Goal: Task Accomplishment & Management: Use online tool/utility

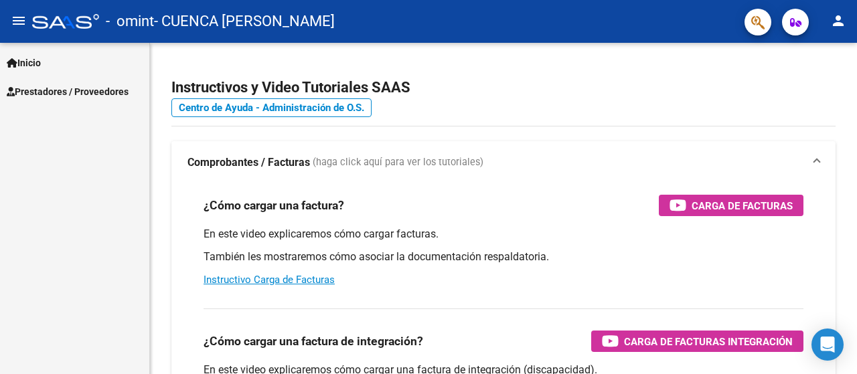
scroll to position [92, 0]
click at [74, 92] on span "Prestadores / Proveedores" at bounding box center [68, 91] width 122 height 15
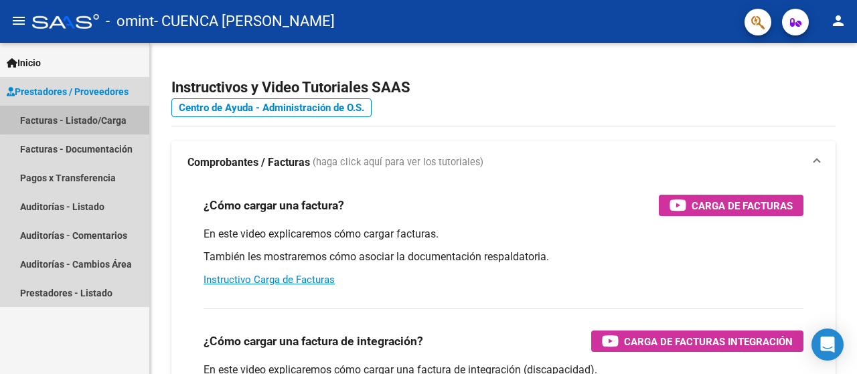
click at [75, 117] on link "Facturas - Listado/Carga" at bounding box center [74, 120] width 149 height 29
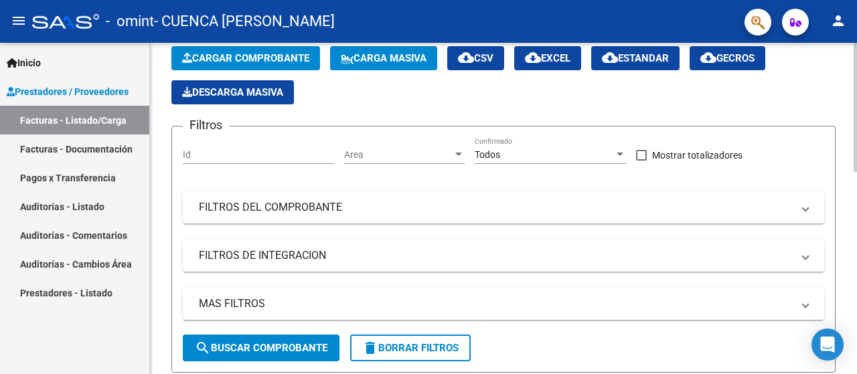
scroll to position [268, 0]
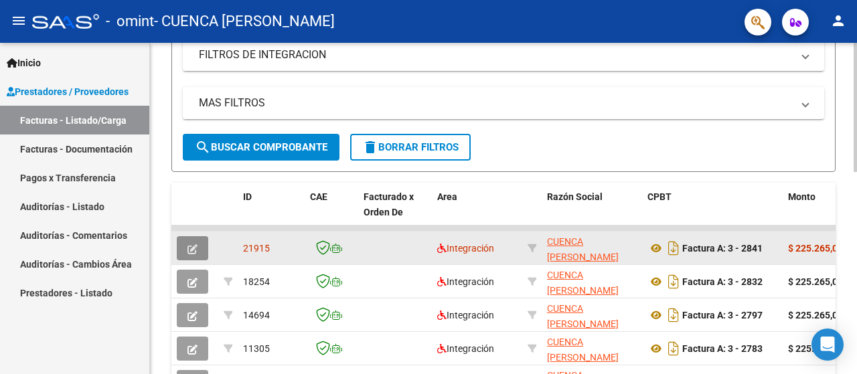
click at [196, 248] on icon "button" at bounding box center [192, 249] width 10 height 10
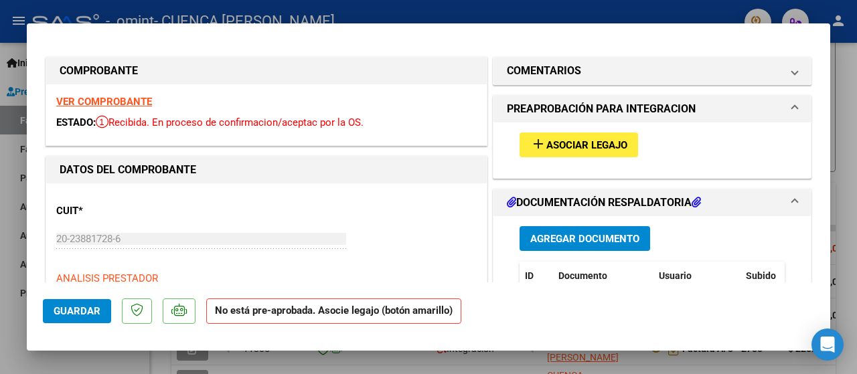
click at [556, 147] on span "Asociar Legajo" at bounding box center [586, 145] width 81 height 12
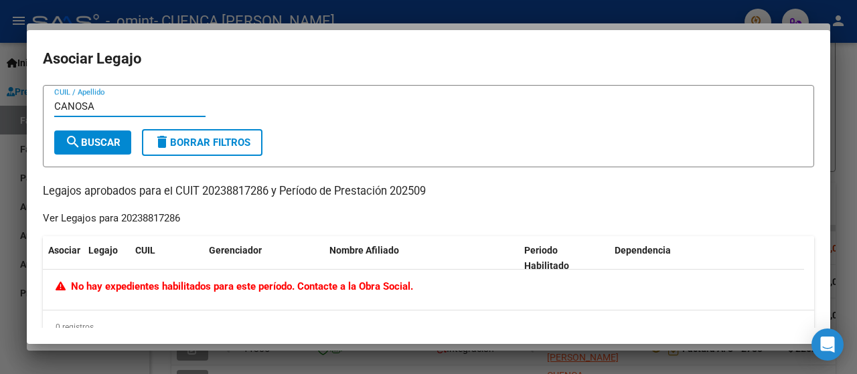
type input "CANOSA"
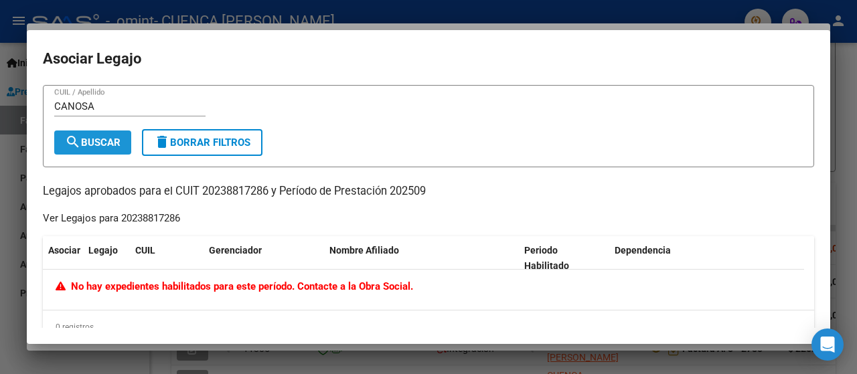
click at [96, 144] on span "search Buscar" at bounding box center [93, 143] width 56 height 12
click at [840, 78] on div at bounding box center [428, 187] width 857 height 374
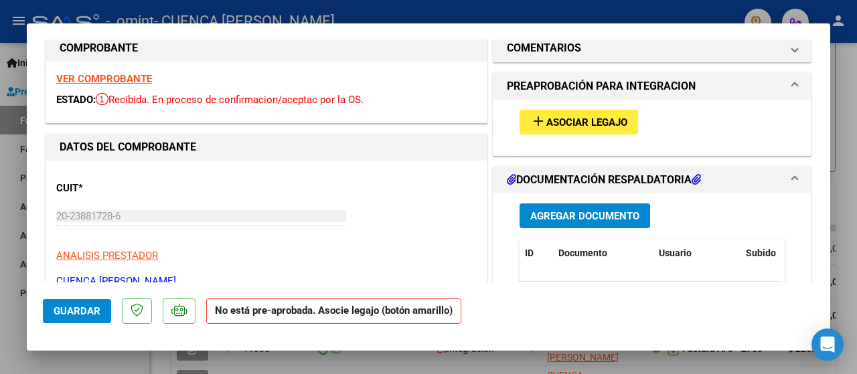
scroll to position [0, 0]
